Goal: Information Seeking & Learning: Learn about a topic

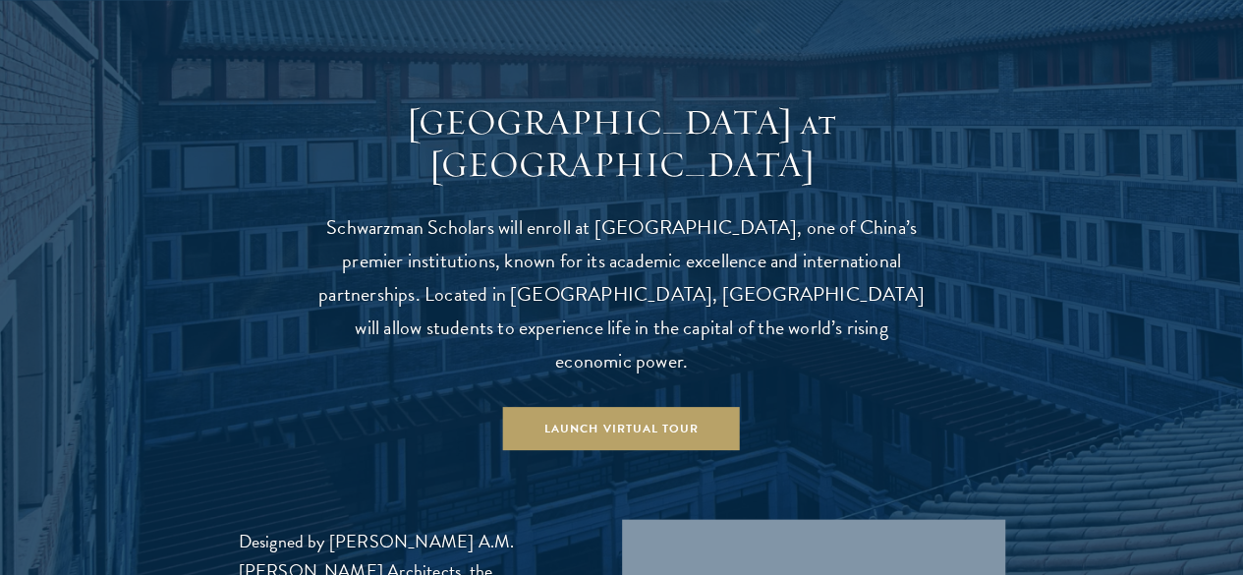
scroll to position [1827, 0]
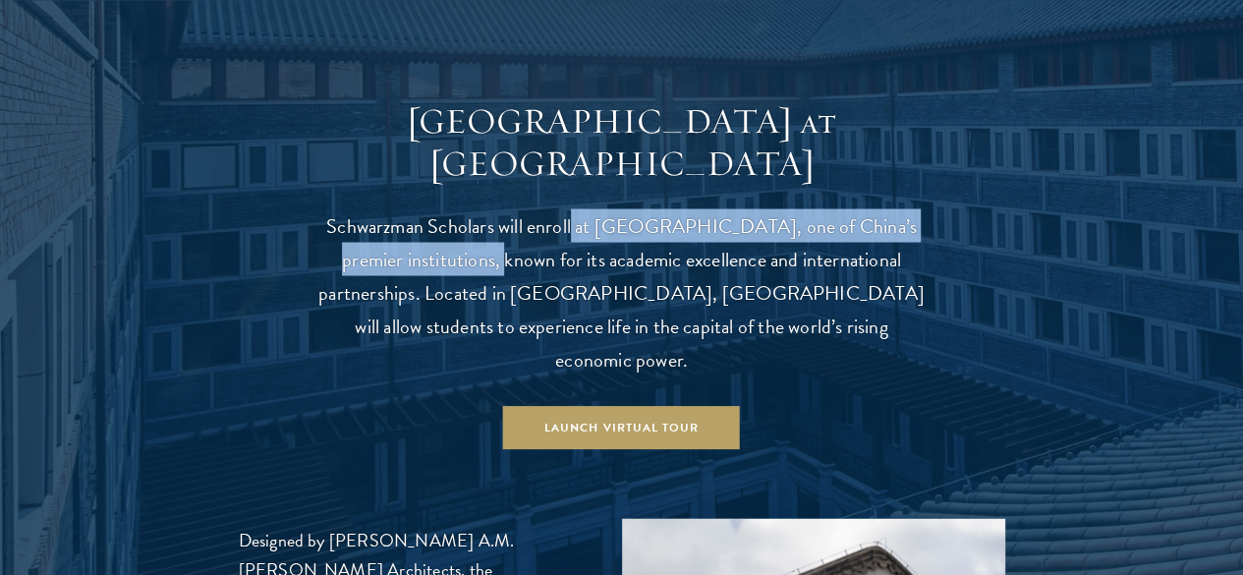
drag, startPoint x: 631, startPoint y: 172, endPoint x: 566, endPoint y: 212, distance: 76.3
click at [566, 212] on p "Schwarzman Scholars will enroll at Tsinghua University, one of China’s premier …" at bounding box center [621, 291] width 609 height 167
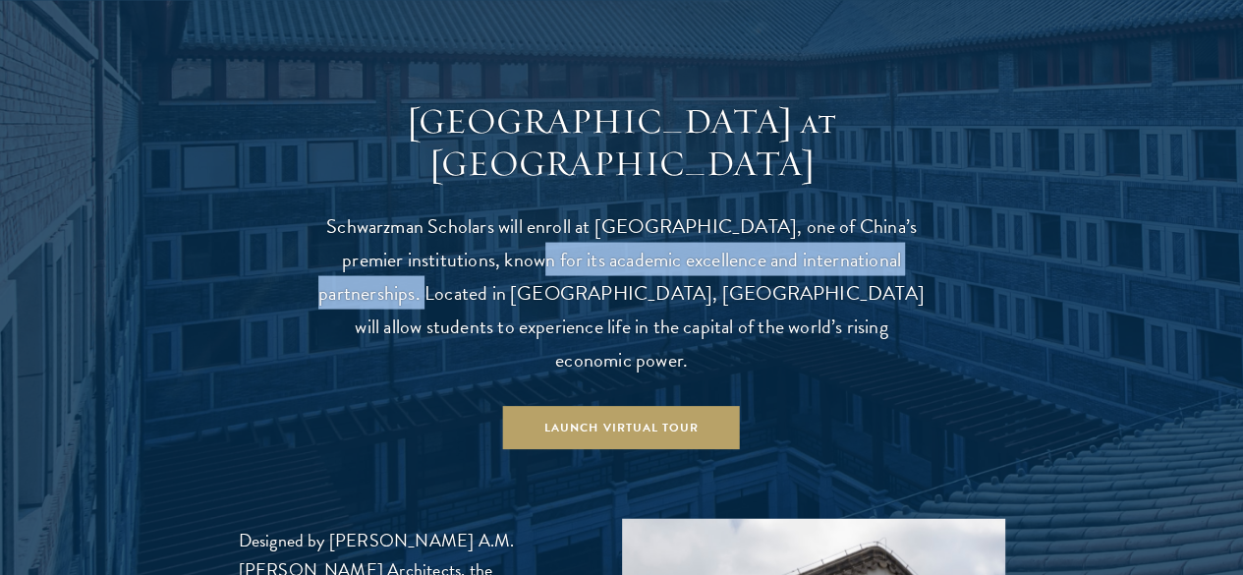
drag, startPoint x: 603, startPoint y: 210, endPoint x: 554, endPoint y: 249, distance: 62.3
click at [554, 249] on p "Schwarzman Scholars will enroll at Tsinghua University, one of China’s premier …" at bounding box center [621, 291] width 609 height 167
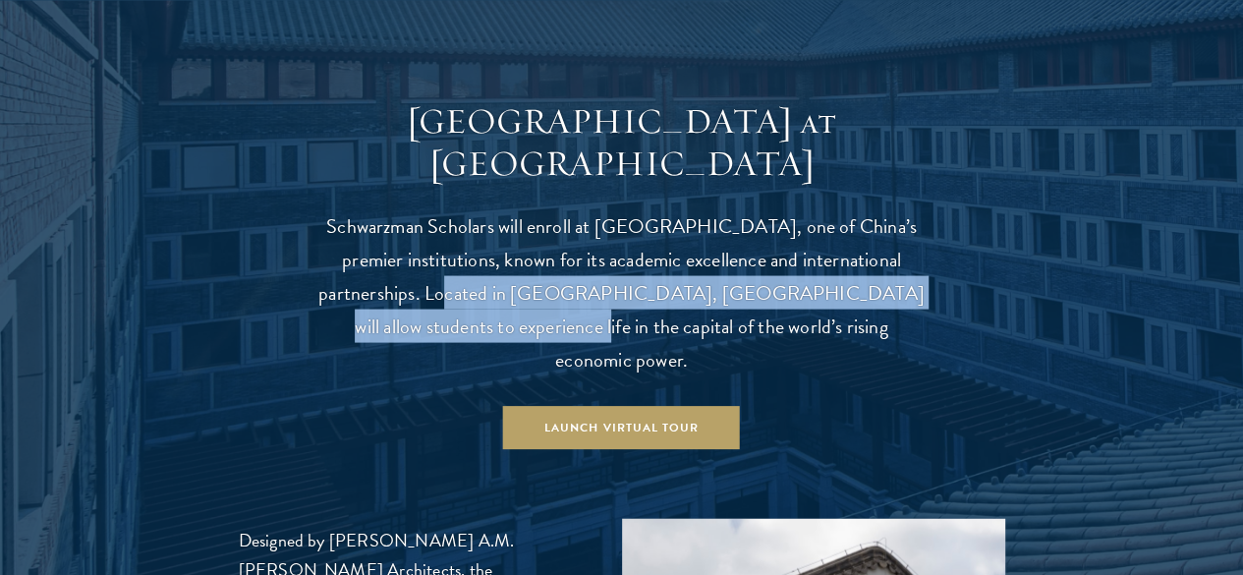
drag, startPoint x: 562, startPoint y: 248, endPoint x: 695, endPoint y: 276, distance: 136.6
click at [695, 276] on p "Schwarzman Scholars will enroll at Tsinghua University, one of China’s premier …" at bounding box center [621, 291] width 609 height 167
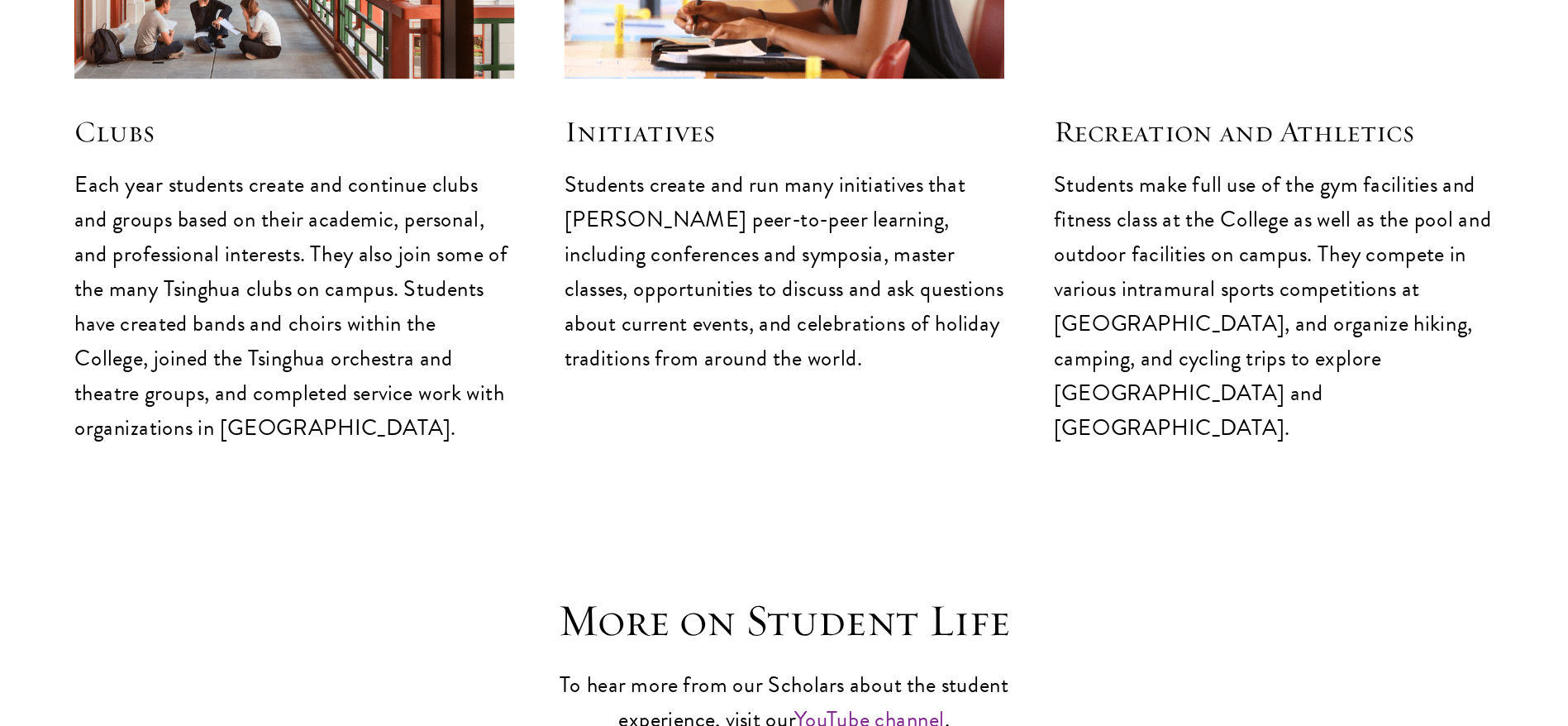
scroll to position [4353, 0]
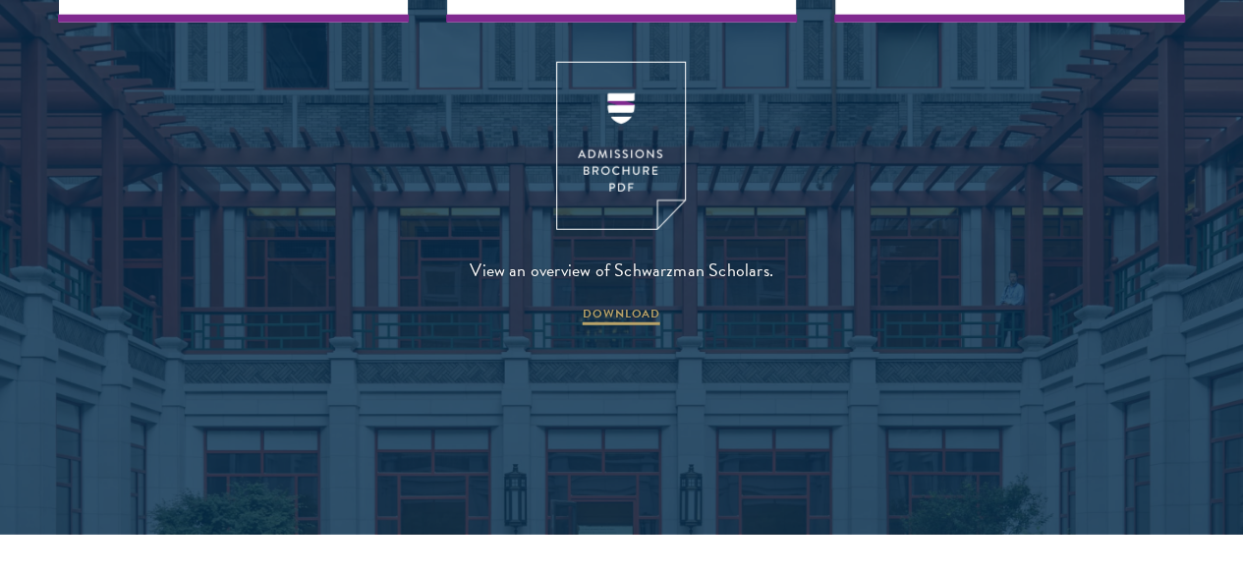
scroll to position [2548, 0]
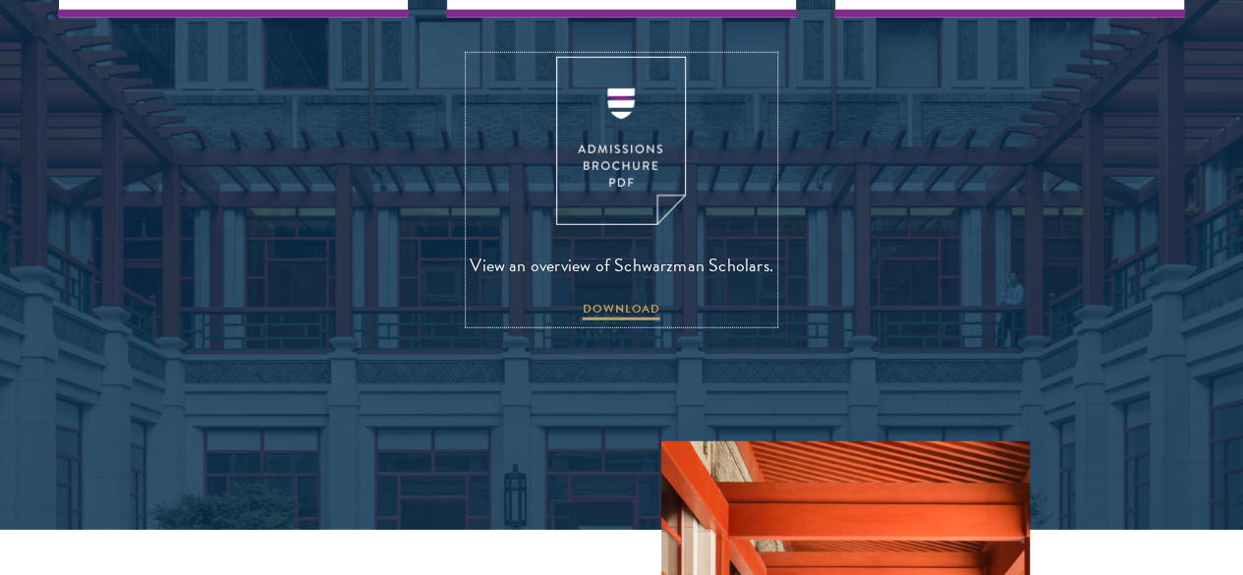
click at [637, 197] on img at bounding box center [621, 141] width 130 height 168
